Goal: Task Accomplishment & Management: Use online tool/utility

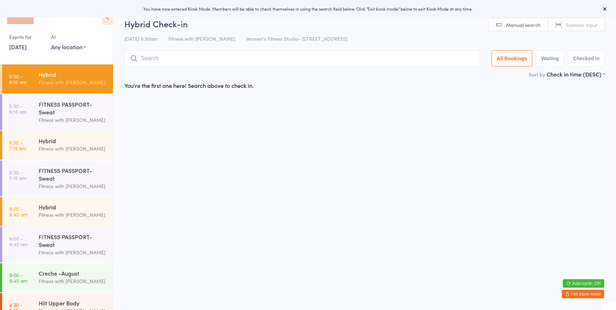
click at [72, 46] on select "Any location Women's Fitness Studio- [STREET_ADDRESS], [GEOGRAPHIC_DATA] Fitnes…" at bounding box center [68, 47] width 35 height 8
select select "0"
click at [51, 43] on select "Any location Women's Fitness Studio- [STREET_ADDRESS], [GEOGRAPHIC_DATA] Fitnes…" at bounding box center [68, 47] width 35 height 8
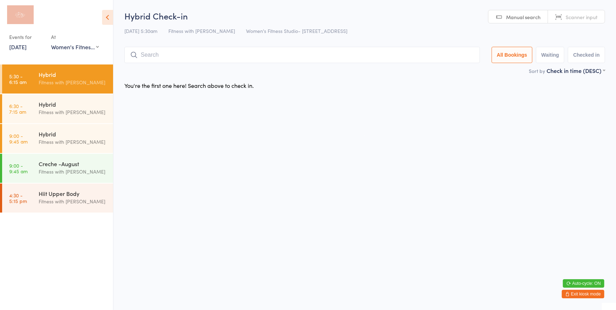
click at [570, 12] on link "Scanner input" at bounding box center [576, 16] width 57 height 13
type input "177"
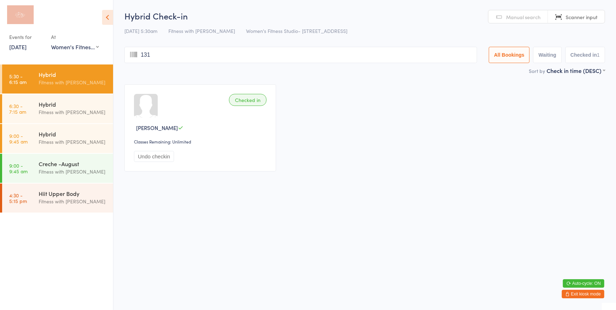
type input "1311"
click at [566, 13] on link "Scanner input" at bounding box center [576, 16] width 57 height 13
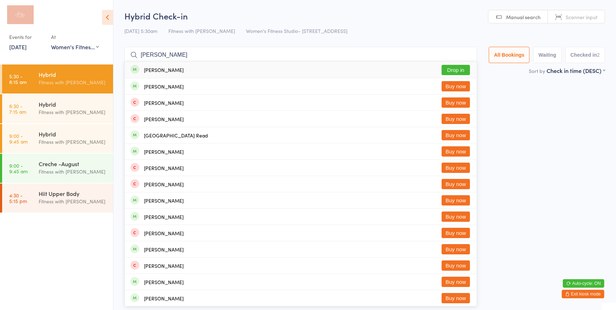
type input "[PERSON_NAME]"
click at [455, 67] on button "Drop in" at bounding box center [456, 70] width 28 height 10
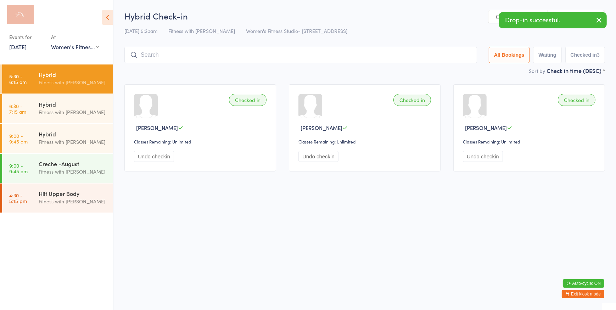
click at [576, 10] on link "Scanner input" at bounding box center [576, 16] width 57 height 13
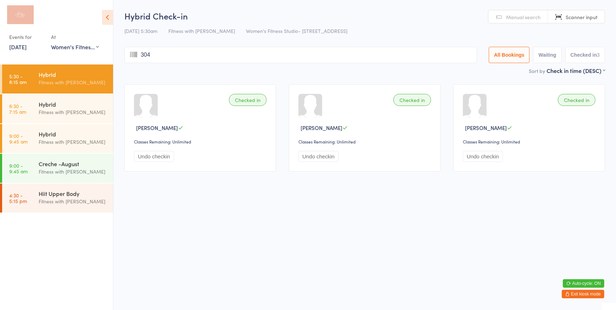
type input "3042"
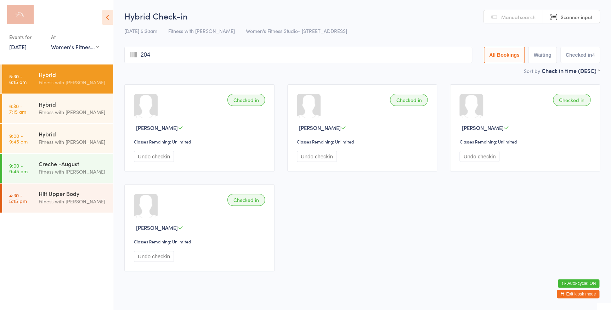
type input "2041"
type input "1307"
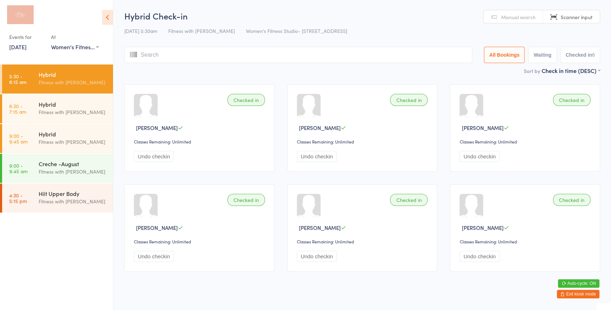
click at [514, 21] on link "Manual search" at bounding box center [514, 16] width 60 height 13
click at [357, 53] on input "search" at bounding box center [298, 55] width 348 height 16
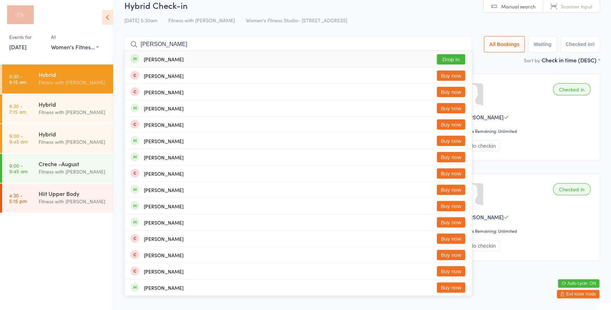
type input "[PERSON_NAME]"
click at [447, 59] on button "Drop in" at bounding box center [451, 59] width 28 height 10
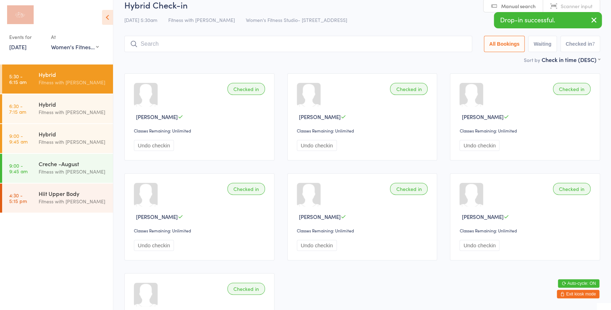
click at [597, 20] on icon "button" at bounding box center [594, 20] width 9 height 9
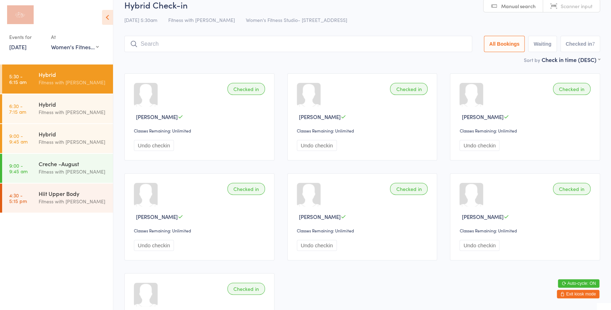
click at [567, 9] on link "Scanner input" at bounding box center [571, 5] width 57 height 13
type input "1374"
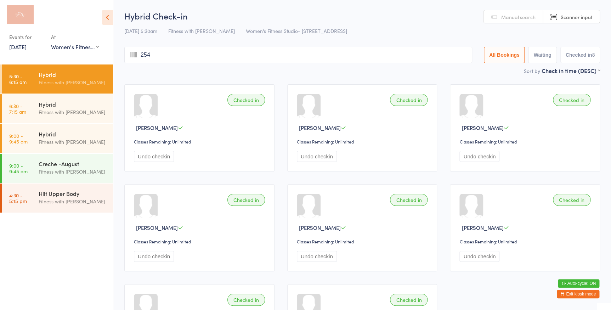
type input "2541"
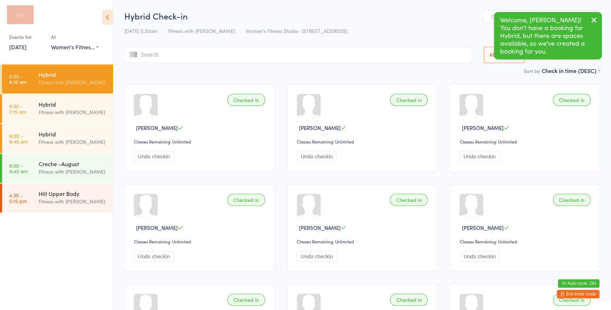
click at [593, 21] on link "Scanner input" at bounding box center [571, 16] width 57 height 13
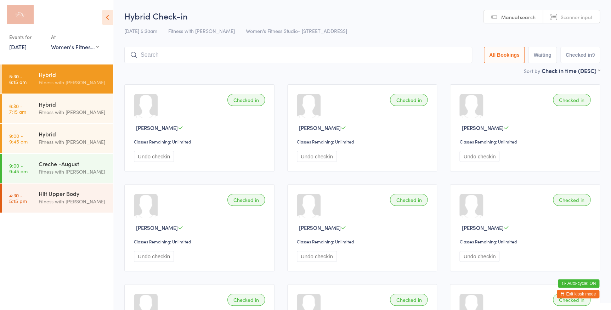
click at [573, 18] on span "Scanner input" at bounding box center [577, 16] width 32 height 7
click at [508, 17] on span "Manual search" at bounding box center [519, 16] width 34 height 7
click at [398, 58] on input "search" at bounding box center [298, 55] width 348 height 16
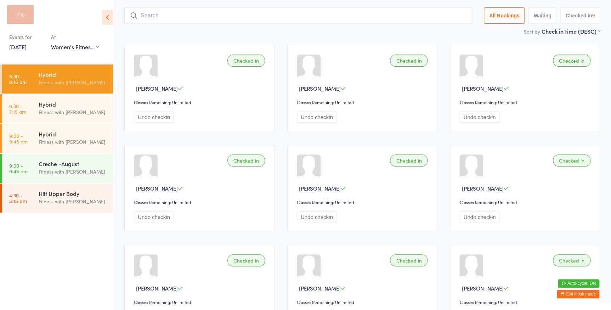
scroll to position [47, 0]
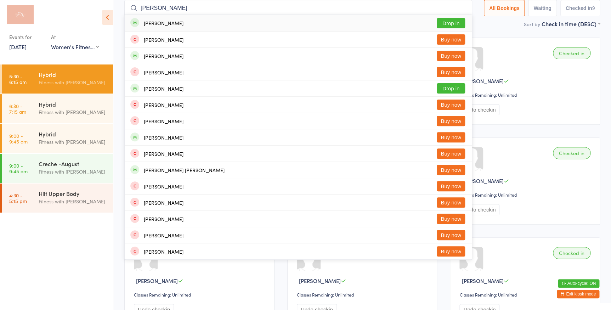
type input "[PERSON_NAME]"
click at [452, 23] on button "Drop in" at bounding box center [451, 23] width 28 height 10
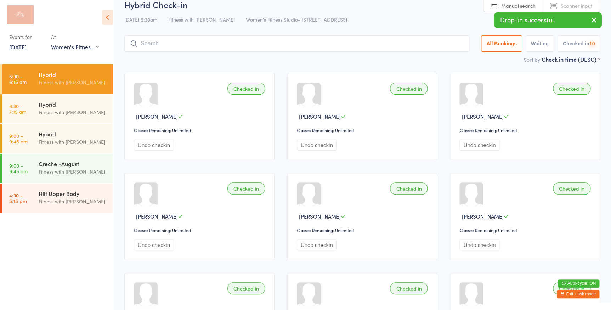
scroll to position [0, 0]
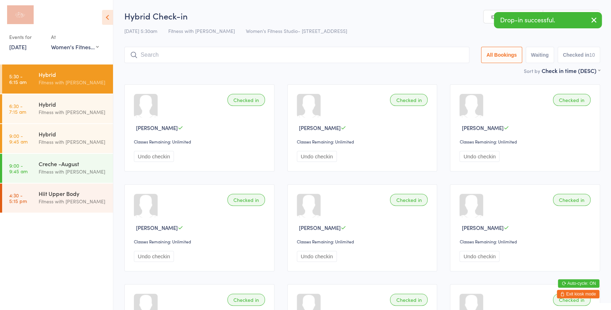
click at [592, 19] on icon "button" at bounding box center [594, 20] width 9 height 9
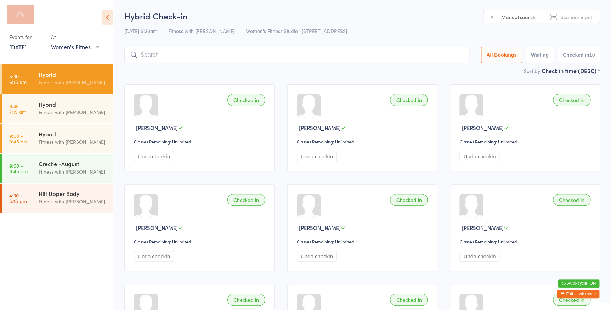
click at [577, 18] on span "Scanner input" at bounding box center [577, 16] width 32 height 7
click at [155, 54] on input "search" at bounding box center [296, 55] width 345 height 16
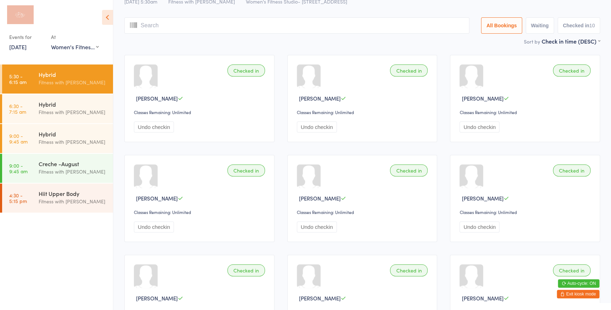
scroll to position [47, 0]
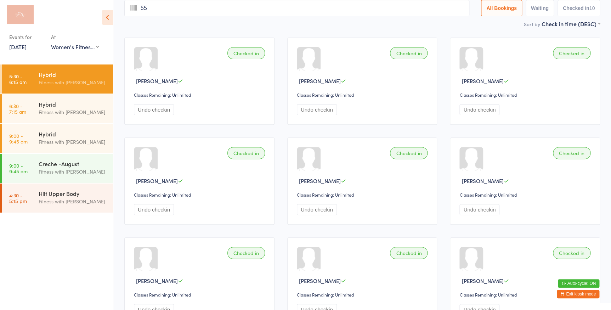
type input "551"
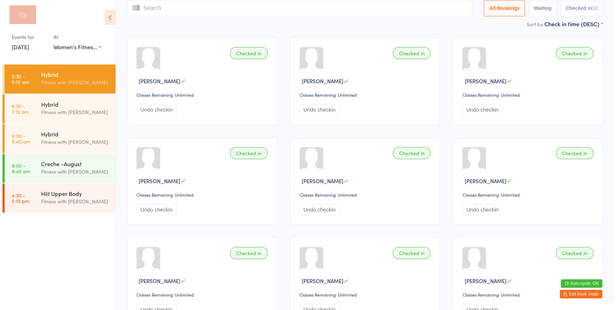
scroll to position [0, 0]
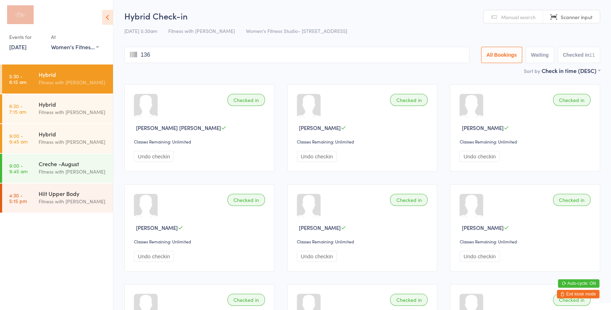
type input "1368"
type input "283"
type input "1080"
type input "2005"
type input "1008"
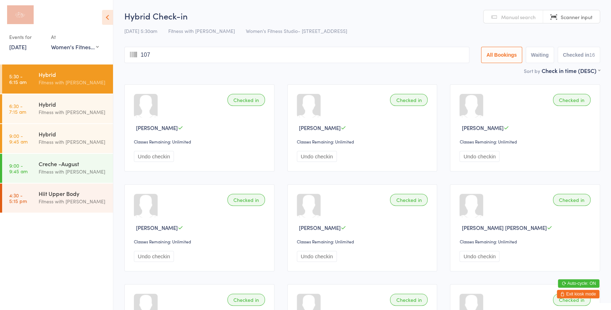
type input "1074"
click at [86, 113] on div "Fitness with [PERSON_NAME]" at bounding box center [73, 112] width 68 height 8
